Goal: Find specific page/section: Find specific page/section

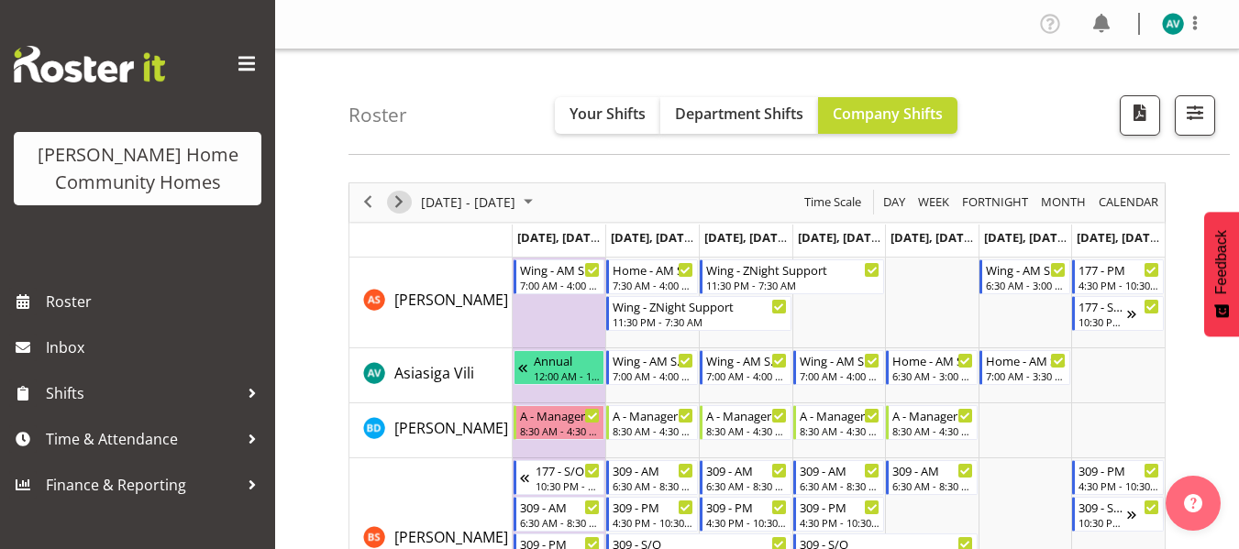
click at [396, 197] on span "Next" at bounding box center [399, 202] width 22 height 23
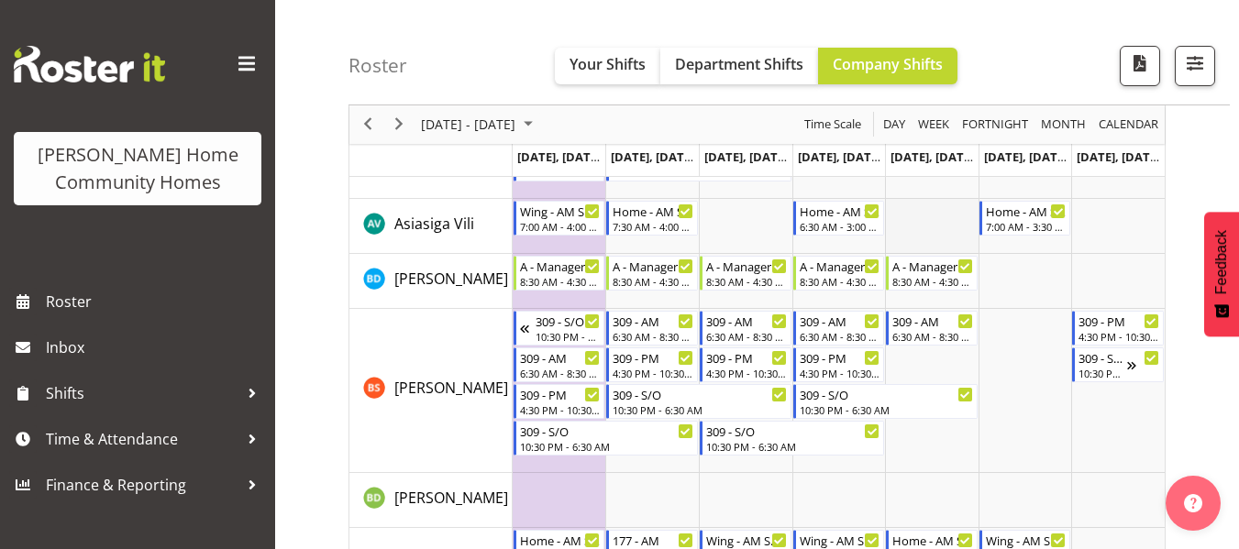
scroll to position [156, 0]
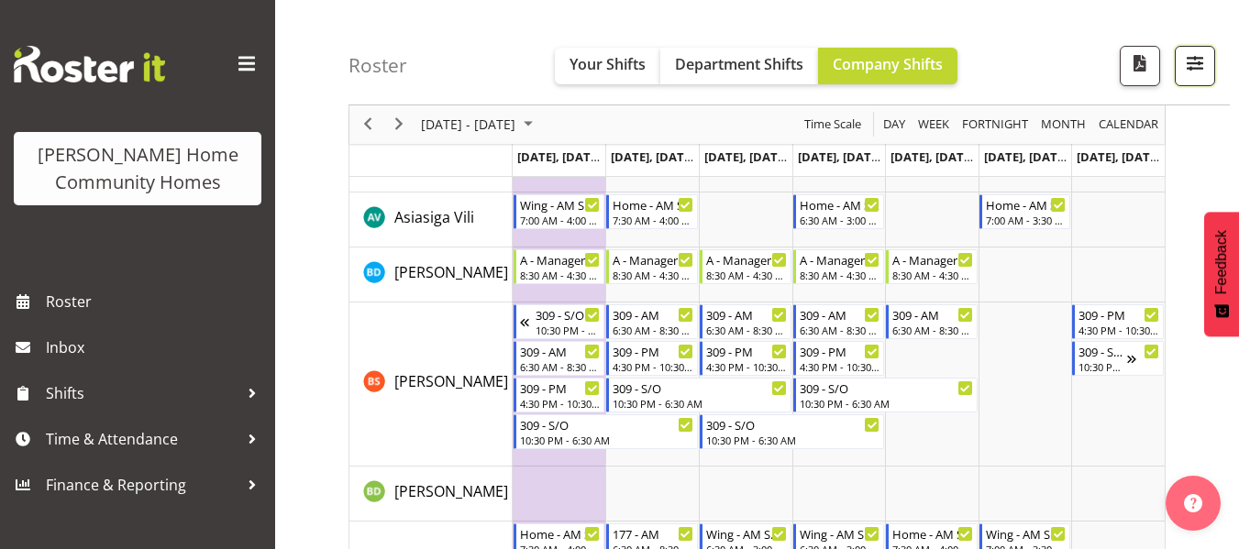
click at [1195, 66] on span "button" at bounding box center [1195, 63] width 24 height 24
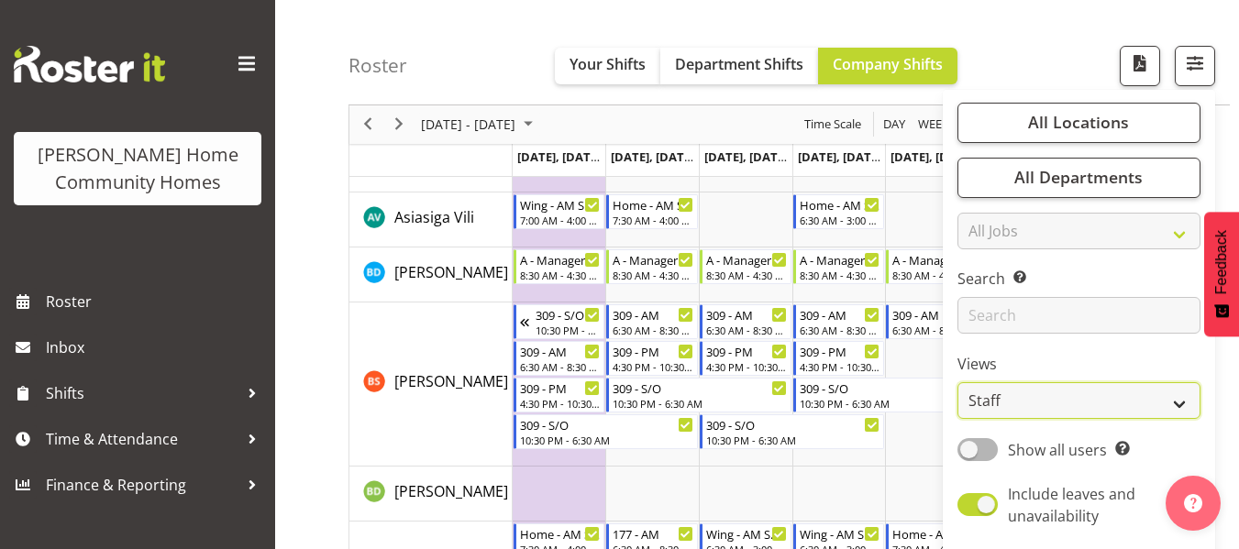
click at [1023, 397] on select "Staff Role Shift - Horizontal Shift - Vertical Staff - Location" at bounding box center [1078, 401] width 243 height 37
select select "role"
click at [958, 383] on select "Staff Role Shift - Horizontal Shift - Vertical Staff - Location" at bounding box center [1078, 401] width 243 height 37
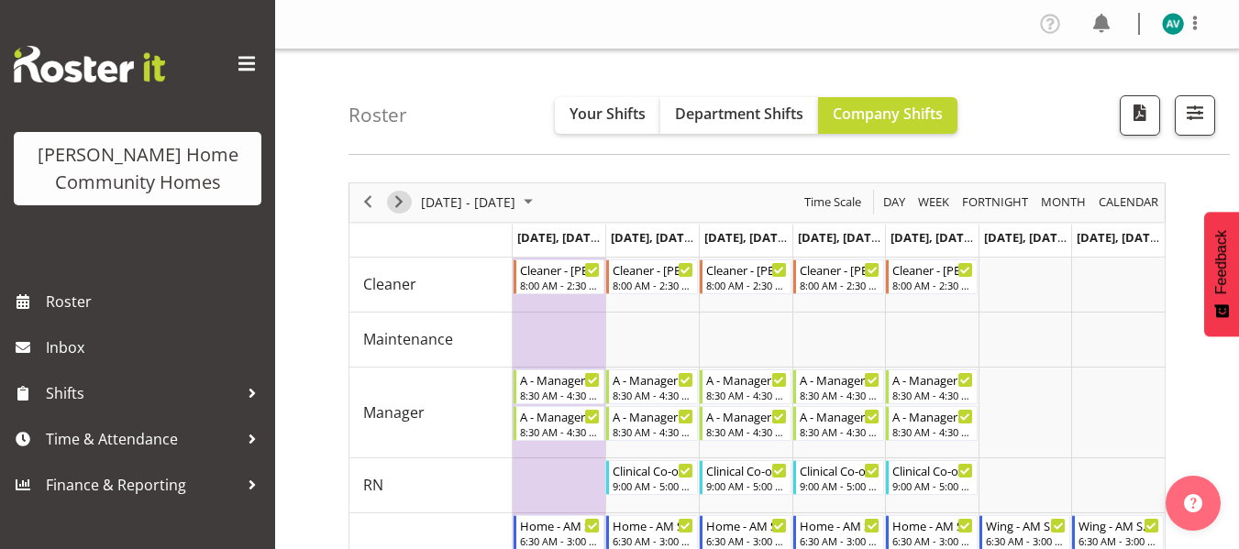
click at [403, 203] on span "Next" at bounding box center [399, 202] width 22 height 23
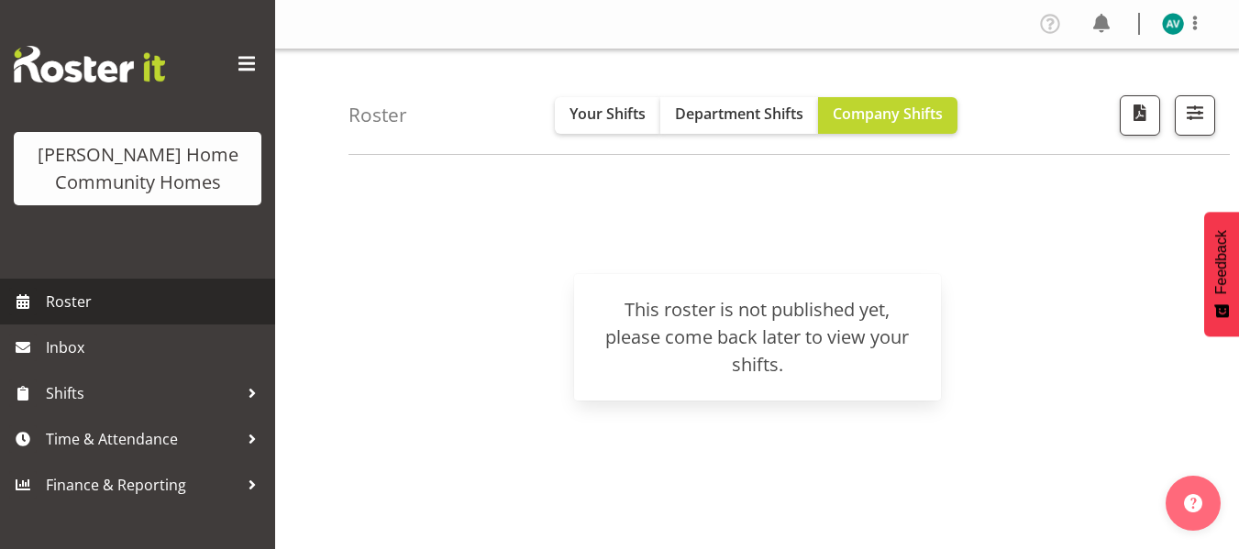
click at [107, 288] on span "Roster" at bounding box center [156, 302] width 220 height 28
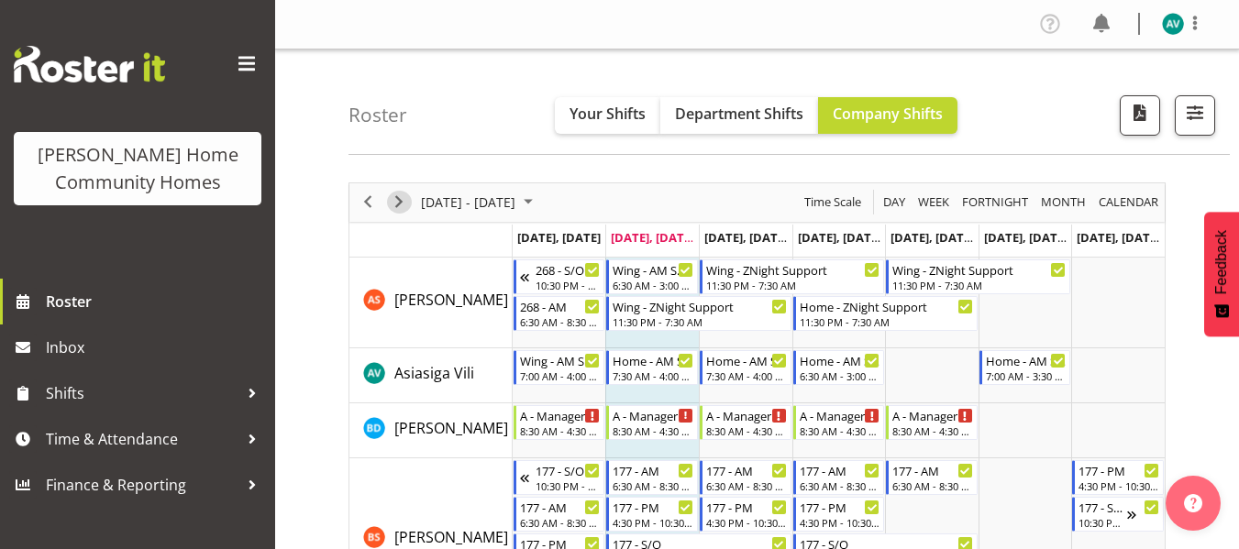
click at [398, 205] on span "Next" at bounding box center [399, 202] width 22 height 23
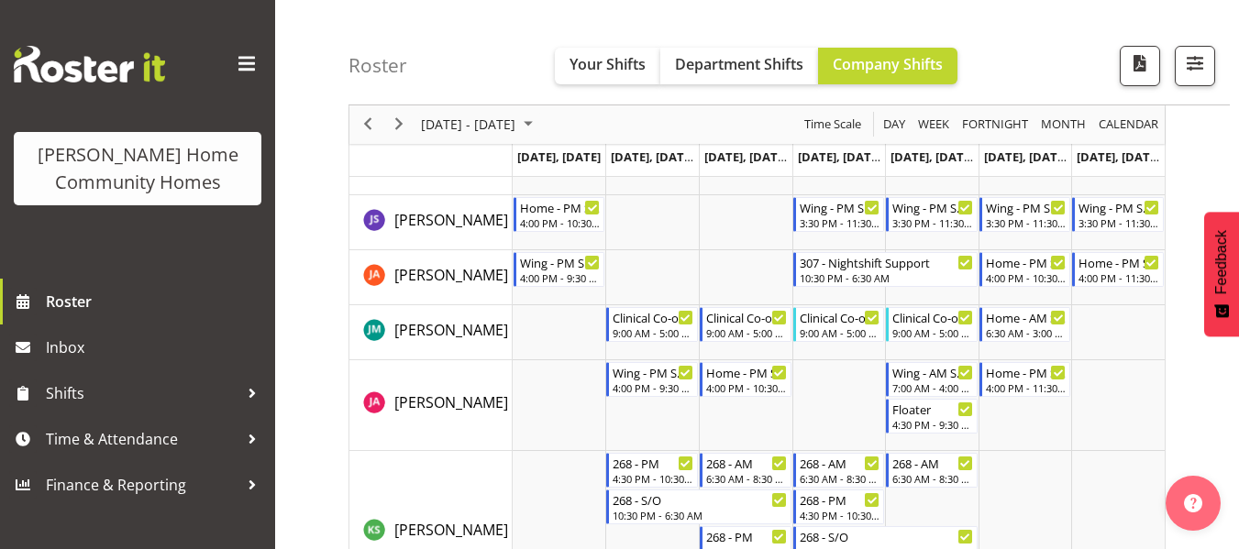
scroll to position [1000, 0]
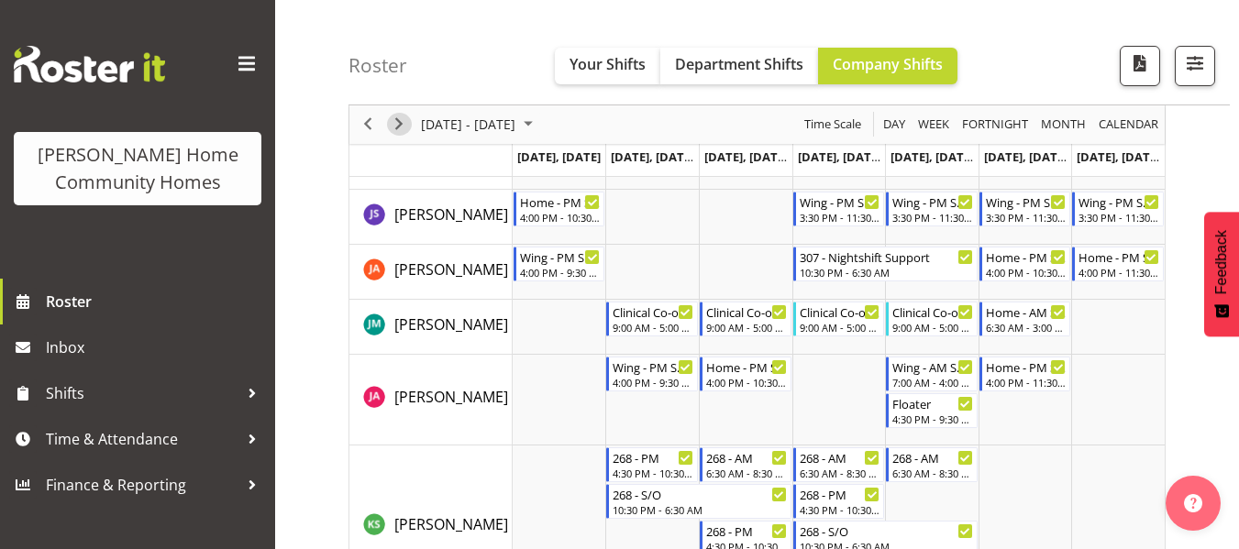
click at [392, 115] on span "Next" at bounding box center [399, 125] width 22 height 23
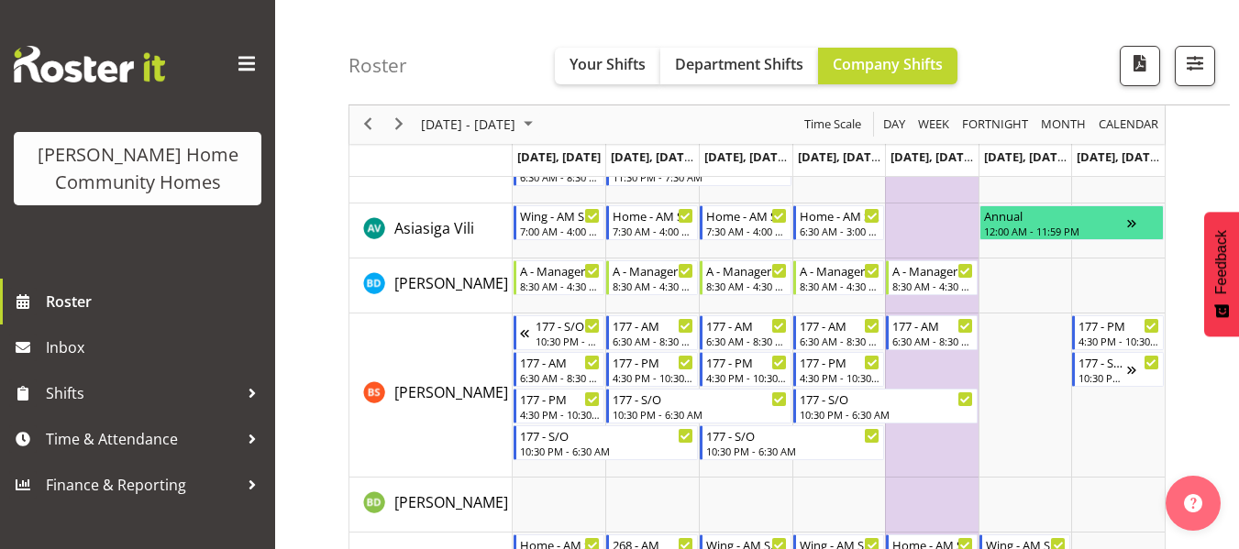
scroll to position [146, 0]
click at [1199, 63] on span "button" at bounding box center [1195, 63] width 24 height 24
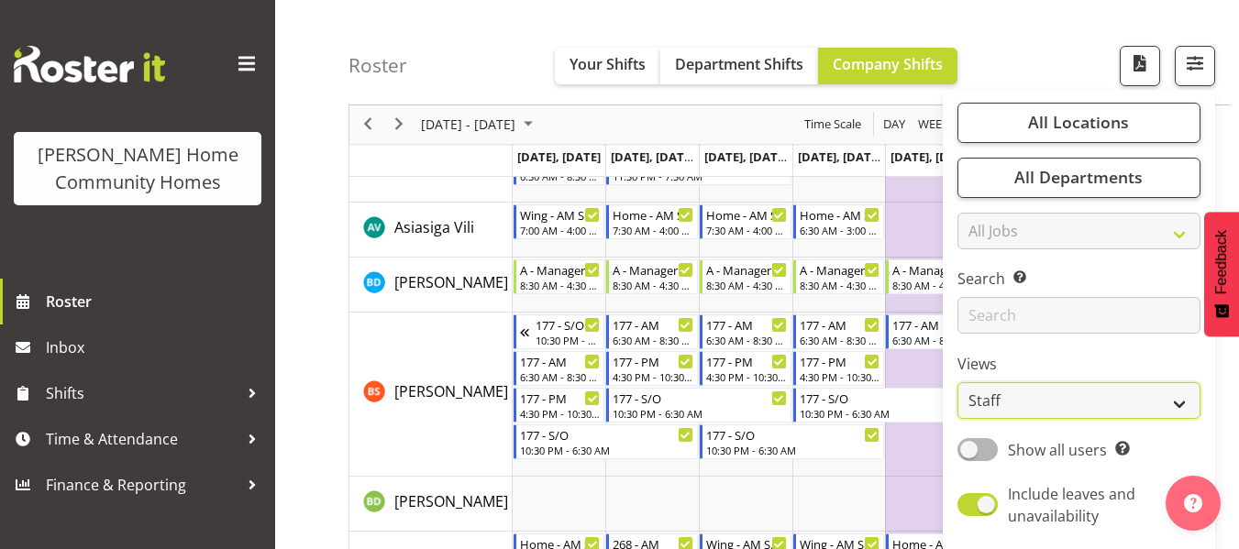
click at [993, 410] on select "Staff Role Shift - Horizontal Shift - Vertical Staff - Location" at bounding box center [1078, 401] width 243 height 37
select select "role"
click at [958, 383] on select "Staff Role Shift - Horizontal Shift - Vertical Staff - Location" at bounding box center [1078, 401] width 243 height 37
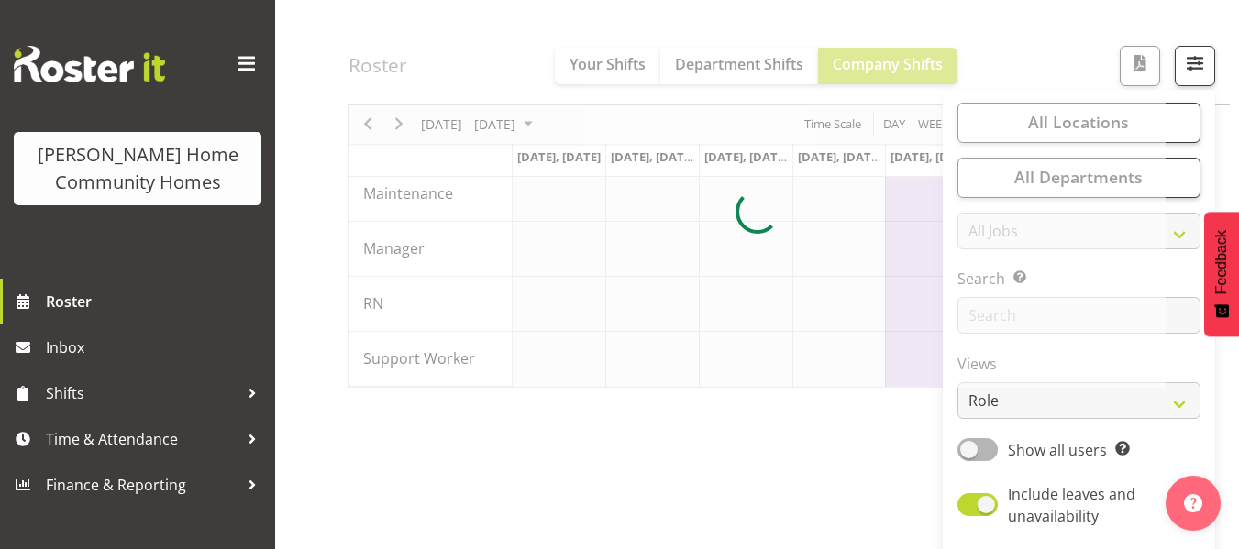
click at [1066, 40] on div at bounding box center [756, 212] width 817 height 351
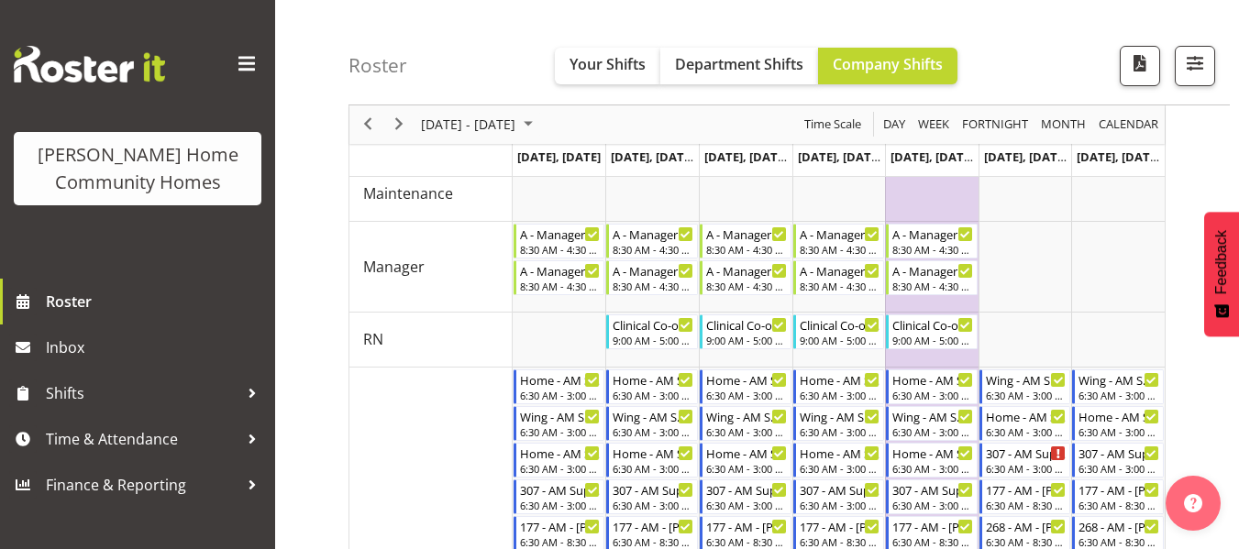
click at [1066, 40] on div "Roster Your Shifts Department Shifts Company Shifts All Locations Clear 177 Hal…" at bounding box center [788, 52] width 881 height 105
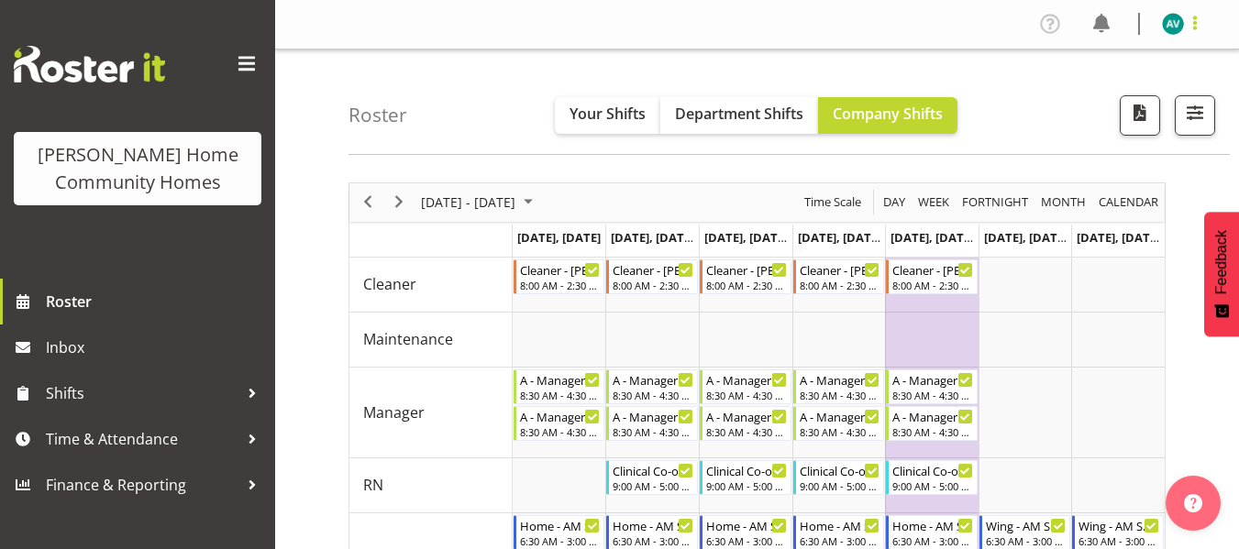
click at [1196, 17] on span at bounding box center [1195, 23] width 22 height 22
click at [1084, 90] on link "Log Out" at bounding box center [1118, 96] width 176 height 33
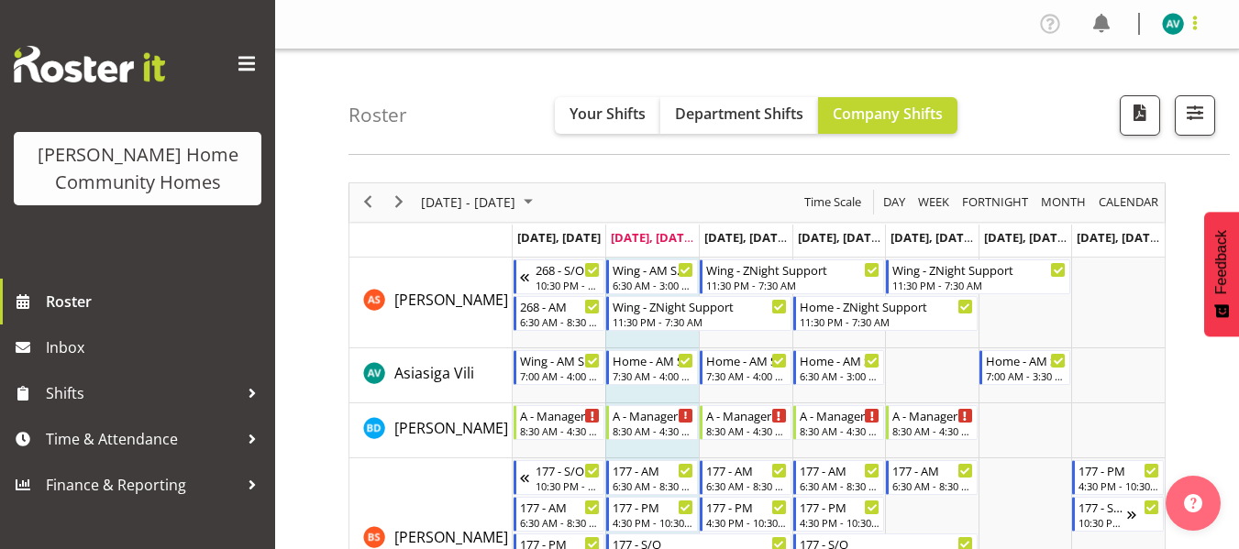
click at [1191, 18] on span at bounding box center [1195, 23] width 22 height 22
click at [1091, 94] on link "Log Out" at bounding box center [1118, 96] width 176 height 33
